Goal: Transaction & Acquisition: Purchase product/service

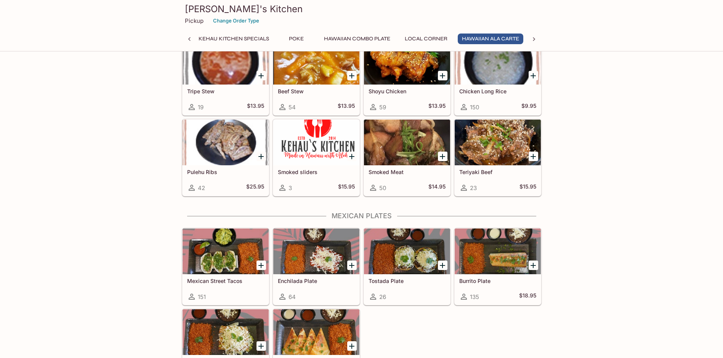
scroll to position [1029, 0]
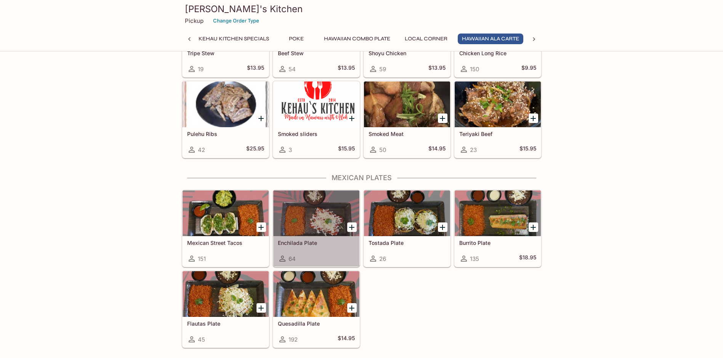
click at [299, 211] on div at bounding box center [316, 213] width 86 height 46
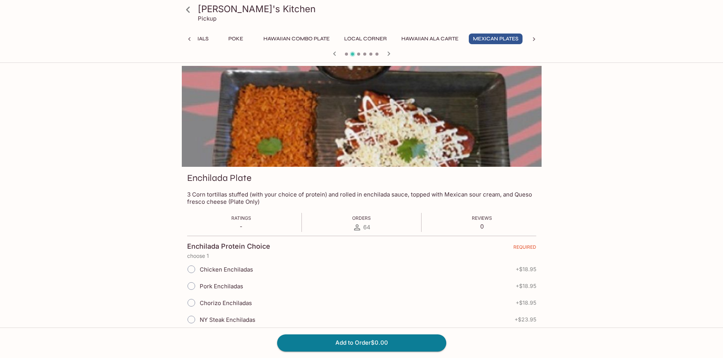
scroll to position [152, 0]
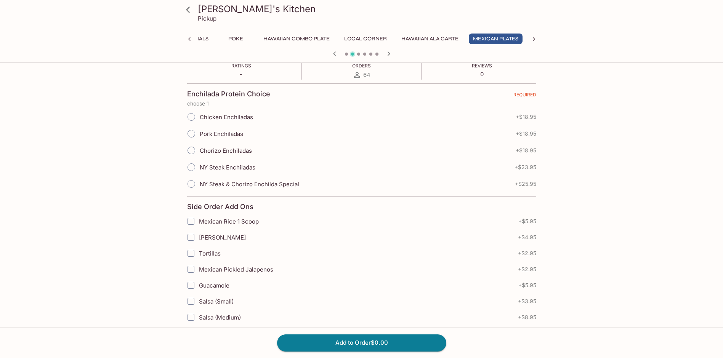
click at [184, 9] on icon at bounding box center [187, 9] width 13 height 13
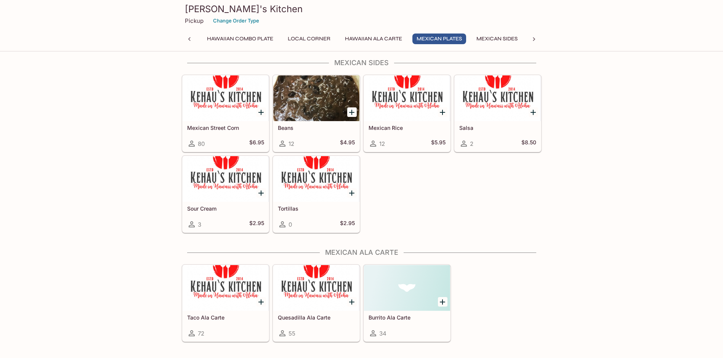
scroll to position [1029, 0]
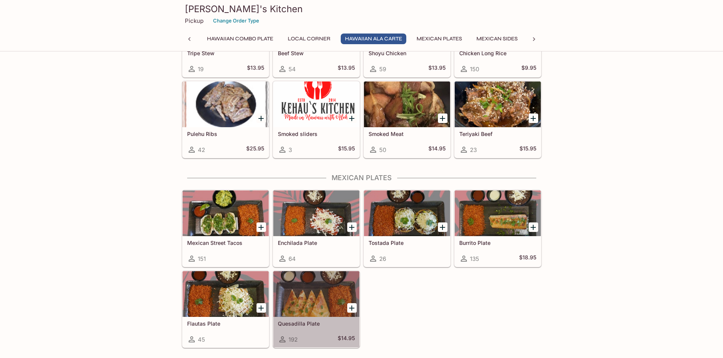
click at [323, 290] on div at bounding box center [316, 294] width 86 height 46
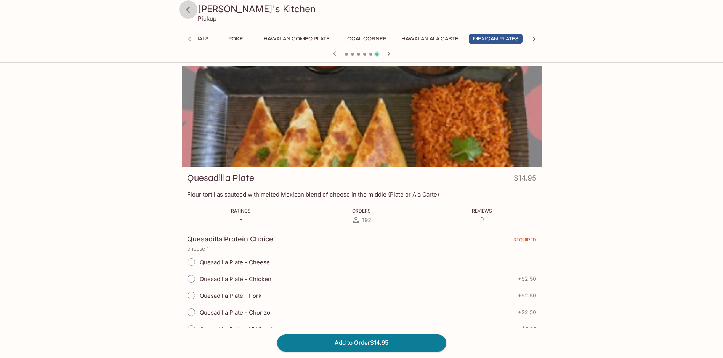
click at [188, 10] on icon at bounding box center [187, 9] width 13 height 13
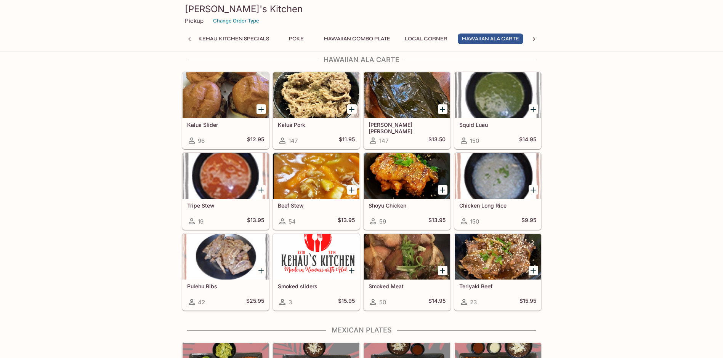
scroll to position [1105, 0]
